Goal: Transaction & Acquisition: Purchase product/service

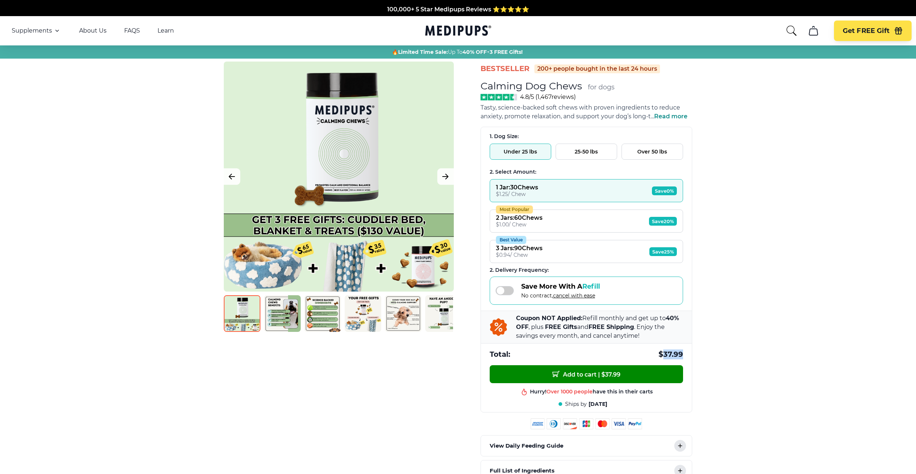
drag, startPoint x: 661, startPoint y: 350, endPoint x: 688, endPoint y: 350, distance: 27.1
click at [687, 350] on div "1. Dog Size: Under 25 lbs 25-50 lbs Over 50 lbs 2. Select Amount: 1 Jar : 30 Ch…" at bounding box center [586, 246] width 211 height 238
copy span "37.99"
click at [576, 211] on button "Most Popular 2 Jars : 60 Chews $ 1.00 / Chew Save 20%" at bounding box center [586, 220] width 193 height 23
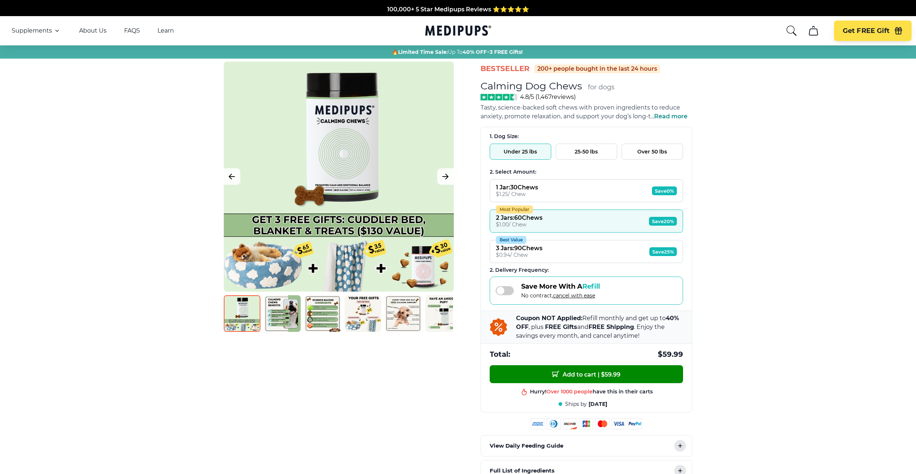
drag, startPoint x: 661, startPoint y: 351, endPoint x: 700, endPoint y: 353, distance: 39.2
click at [698, 353] on div "BestSeller 200+ people bought in the last 24 hours Calming Dog Chews for dogs V…" at bounding box center [457, 284] width 483 height 445
copy span "59.99"
click at [588, 253] on button "Best Value 3 Jars : 90 Chews $ 0.94 / Chew Save 25%" at bounding box center [586, 251] width 193 height 23
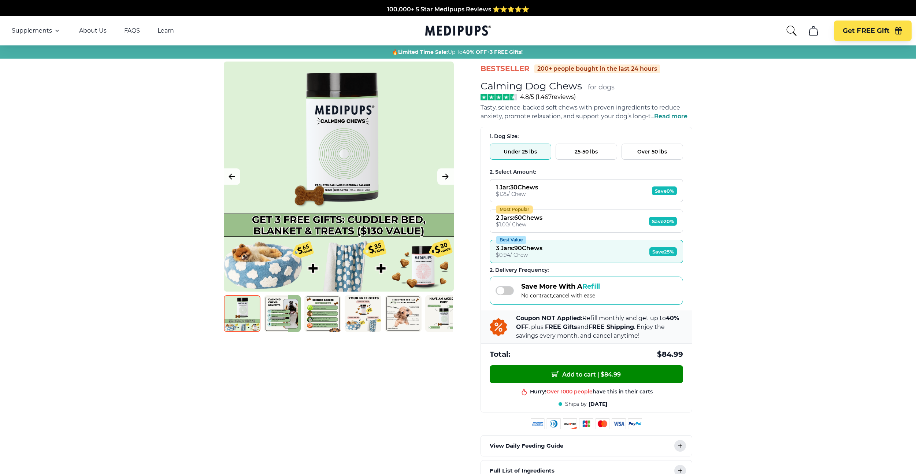
click at [665, 354] on span "$ 84.99" at bounding box center [670, 354] width 26 height 10
copy span "84.99"
click at [699, 118] on div "BestSeller 200+ people bought in the last 24 hours Calming Dog Chews for dogs V…" at bounding box center [457, 284] width 483 height 445
